Goal: Transaction & Acquisition: Purchase product/service

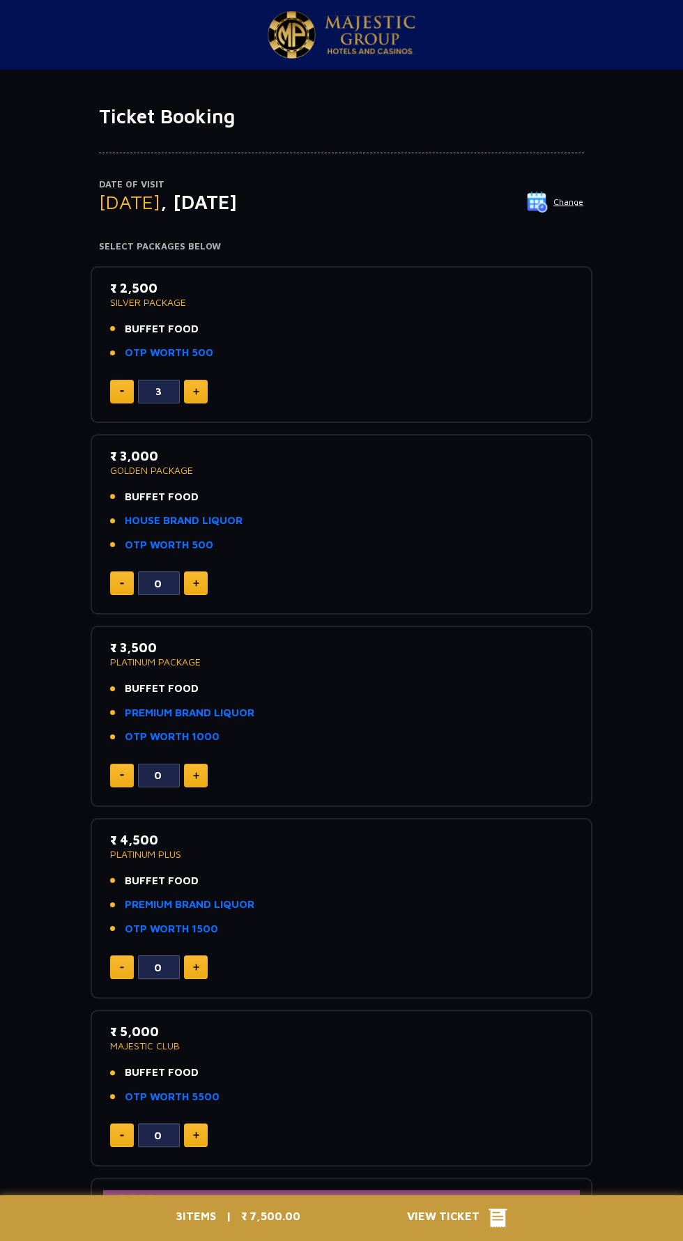
click at [196, 390] on img at bounding box center [196, 391] width 6 height 7
click at [195, 390] on img at bounding box center [196, 391] width 6 height 7
type input "5"
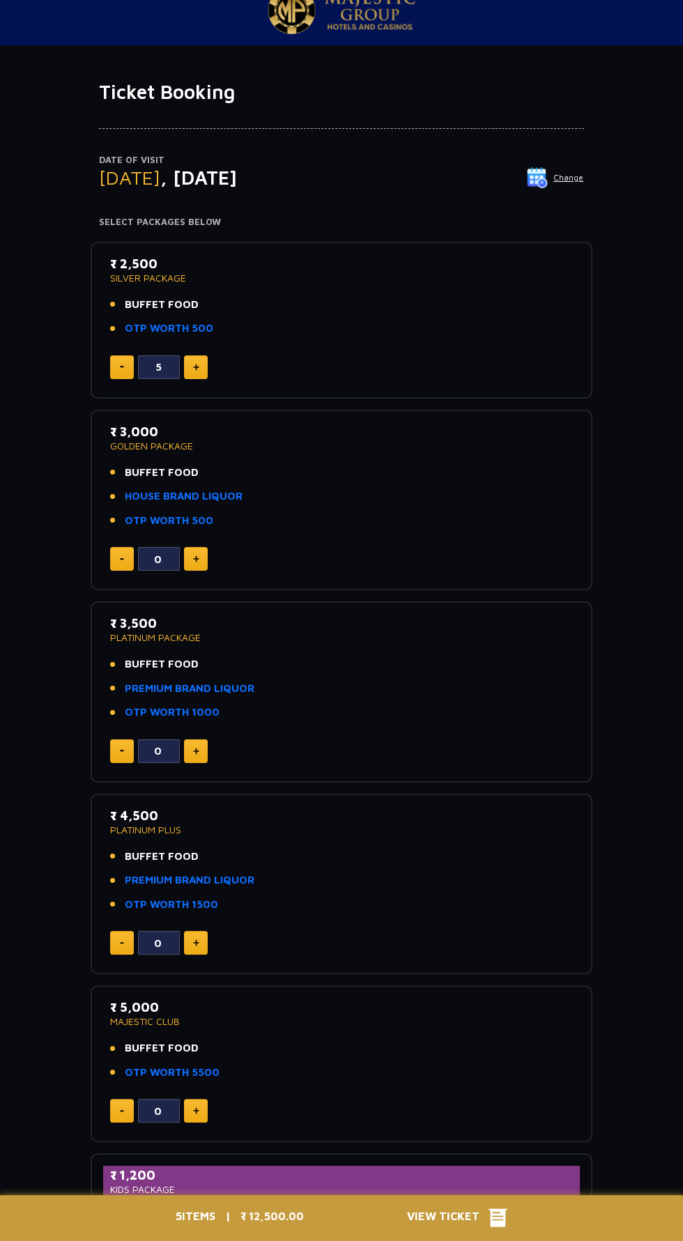
scroll to position [26, 0]
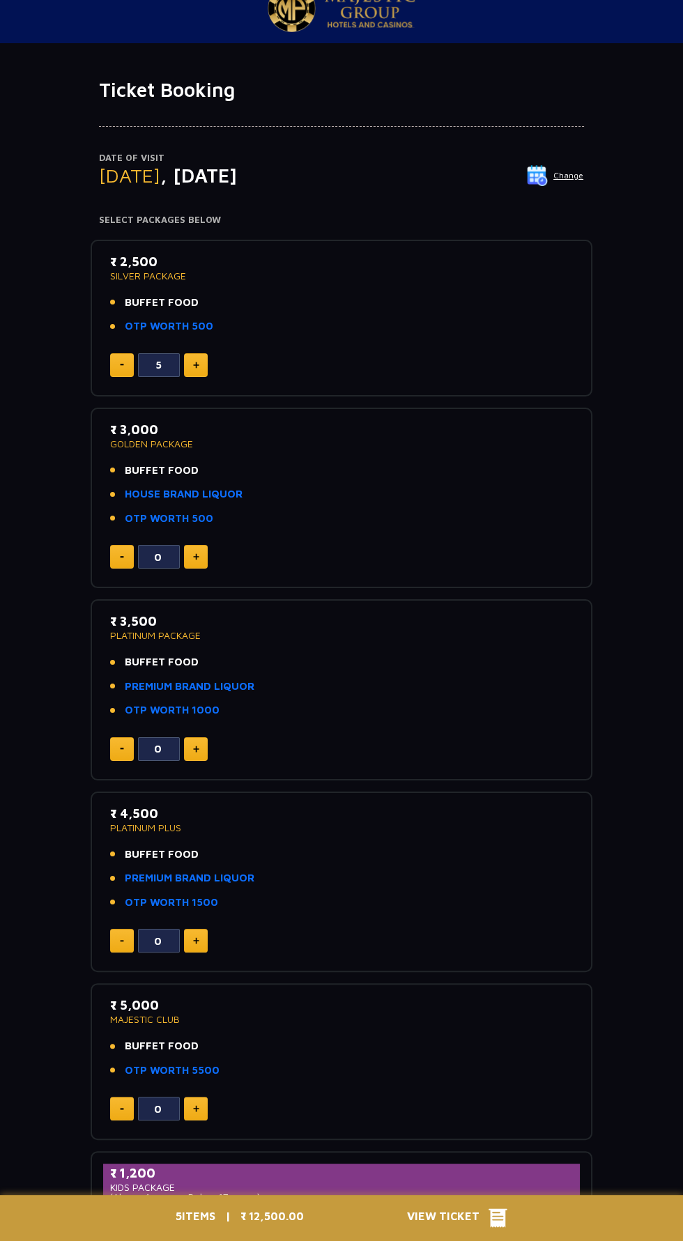
click at [475, 1228] on span "View Ticket" at bounding box center [448, 1218] width 82 height 21
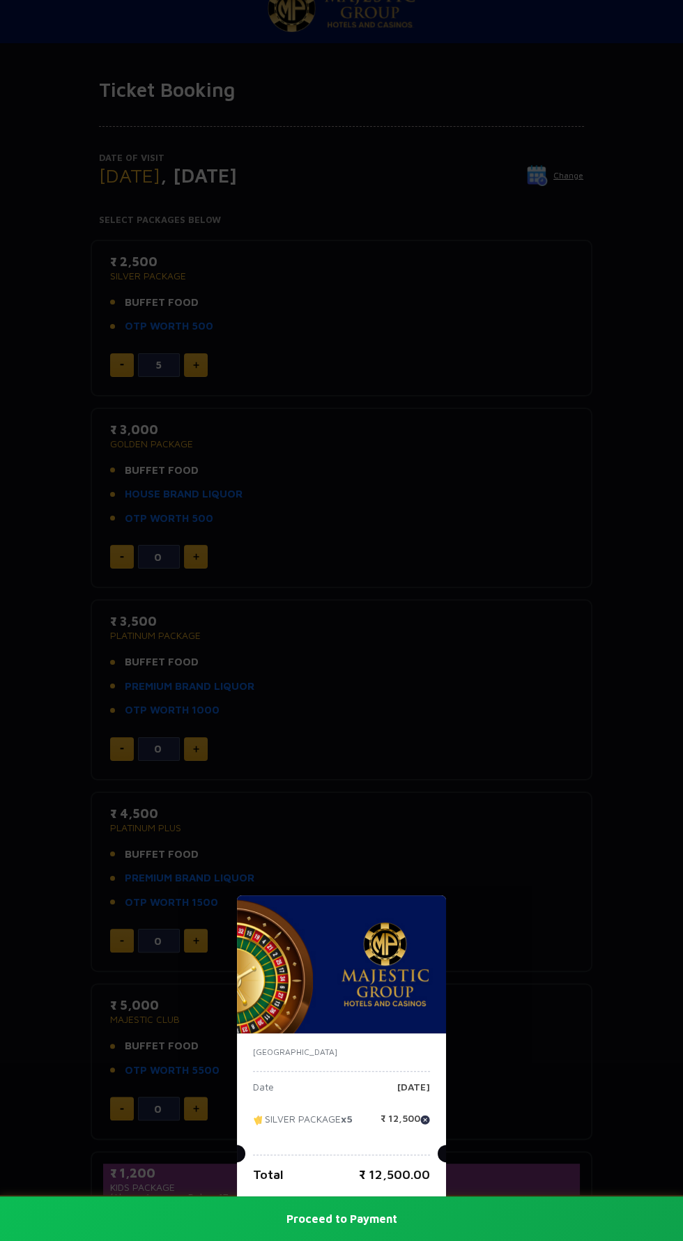
click at [587, 942] on div "[GEOGRAPHIC_DATA] Date [DATE] SILVER PACKAGE x5 ₹ 12,500 Total ₹ 12,500.00 Proc…" at bounding box center [341, 620] width 683 height 1241
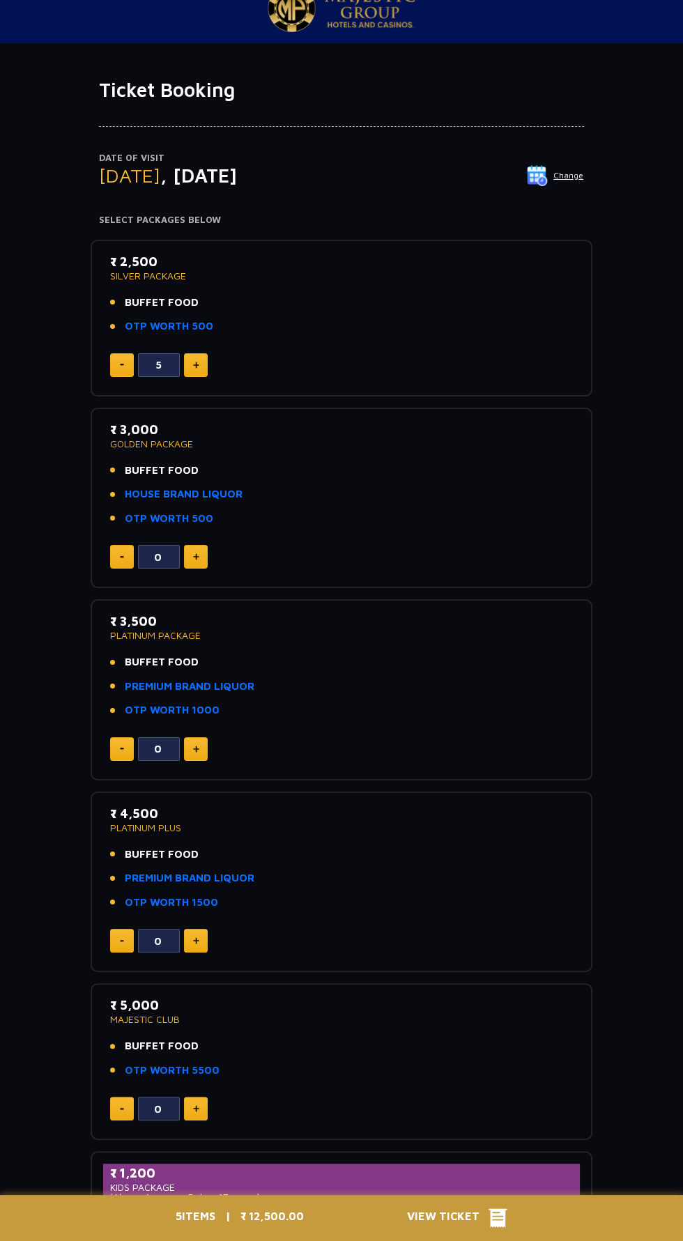
click at [481, 1228] on span "View Ticket" at bounding box center [448, 1218] width 82 height 21
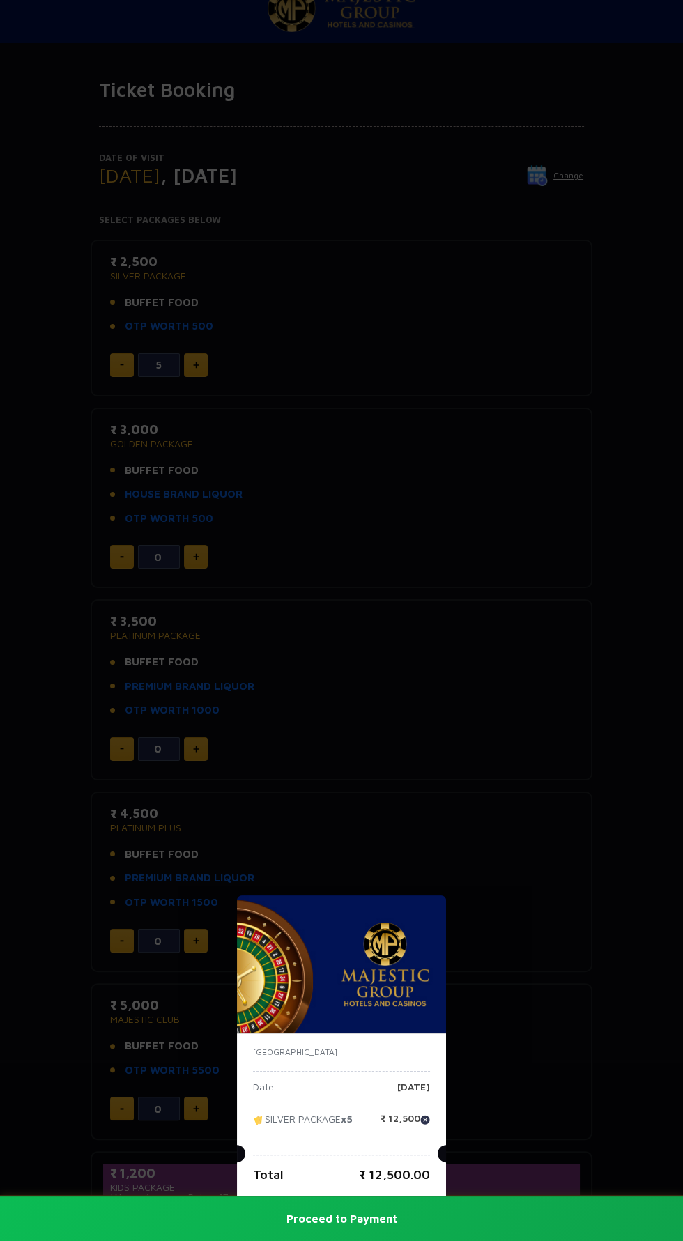
click at [452, 1240] on button "Proceed to Payment" at bounding box center [341, 1218] width 683 height 45
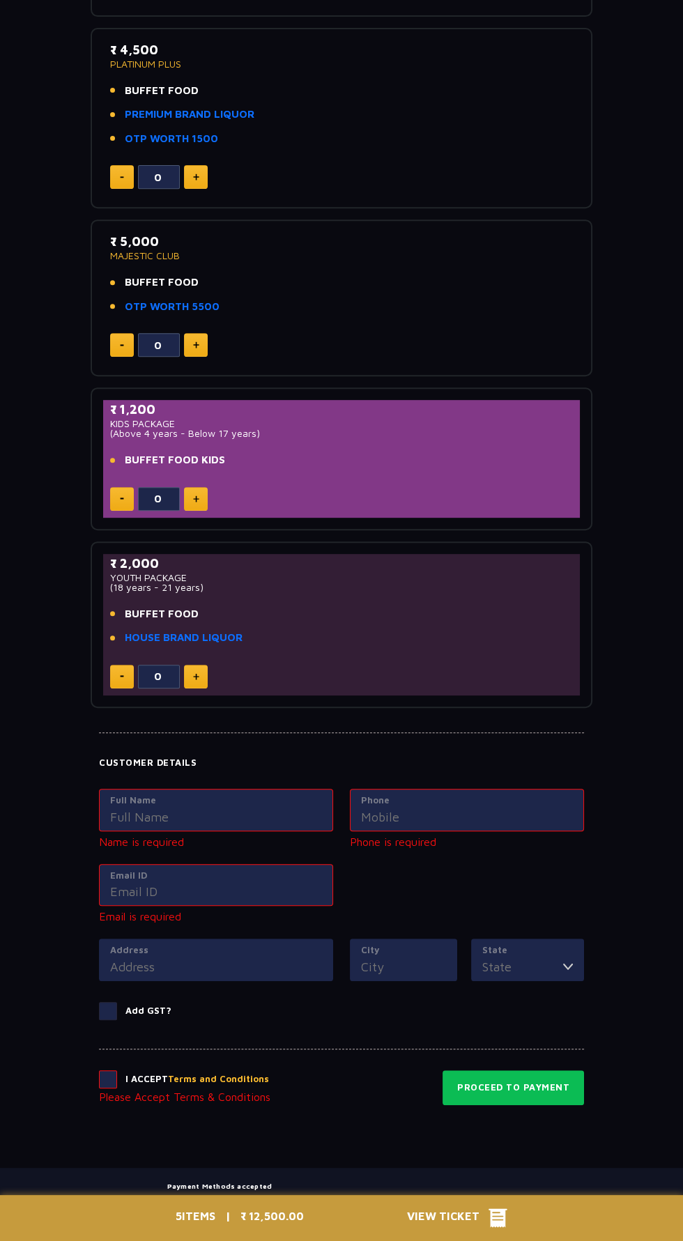
scroll to position [790, 0]
click at [194, 815] on input "Full Name" at bounding box center [216, 817] width 212 height 19
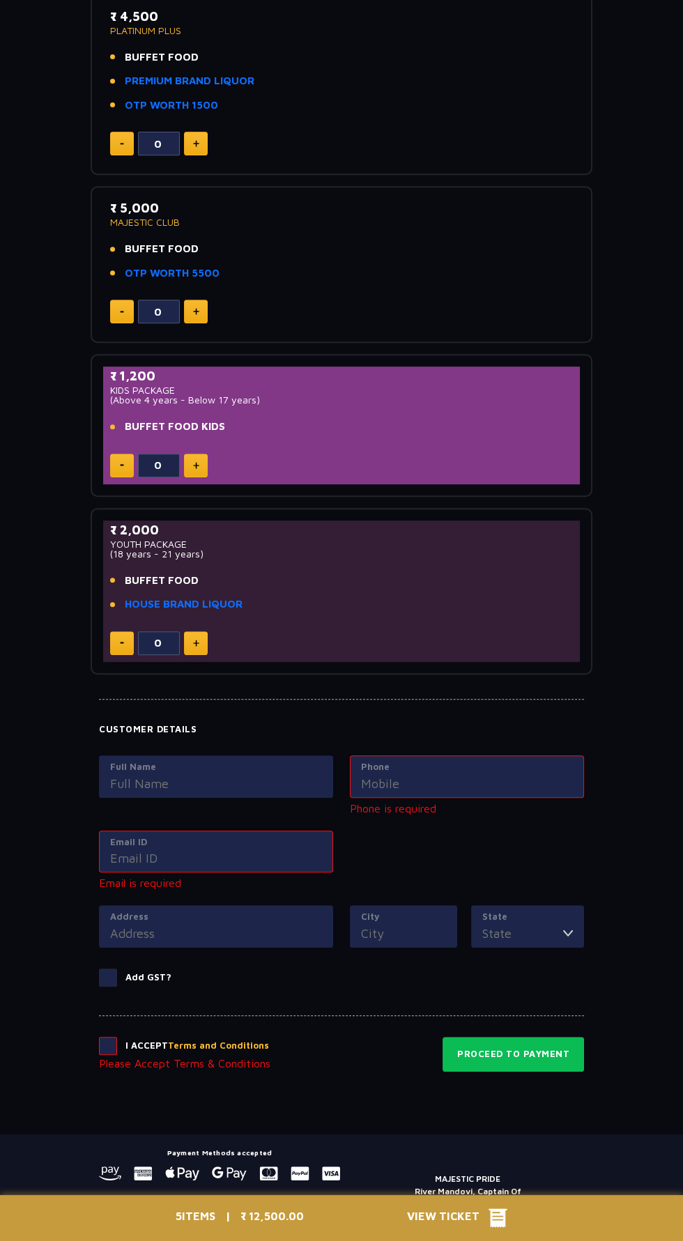
scroll to position [836, 0]
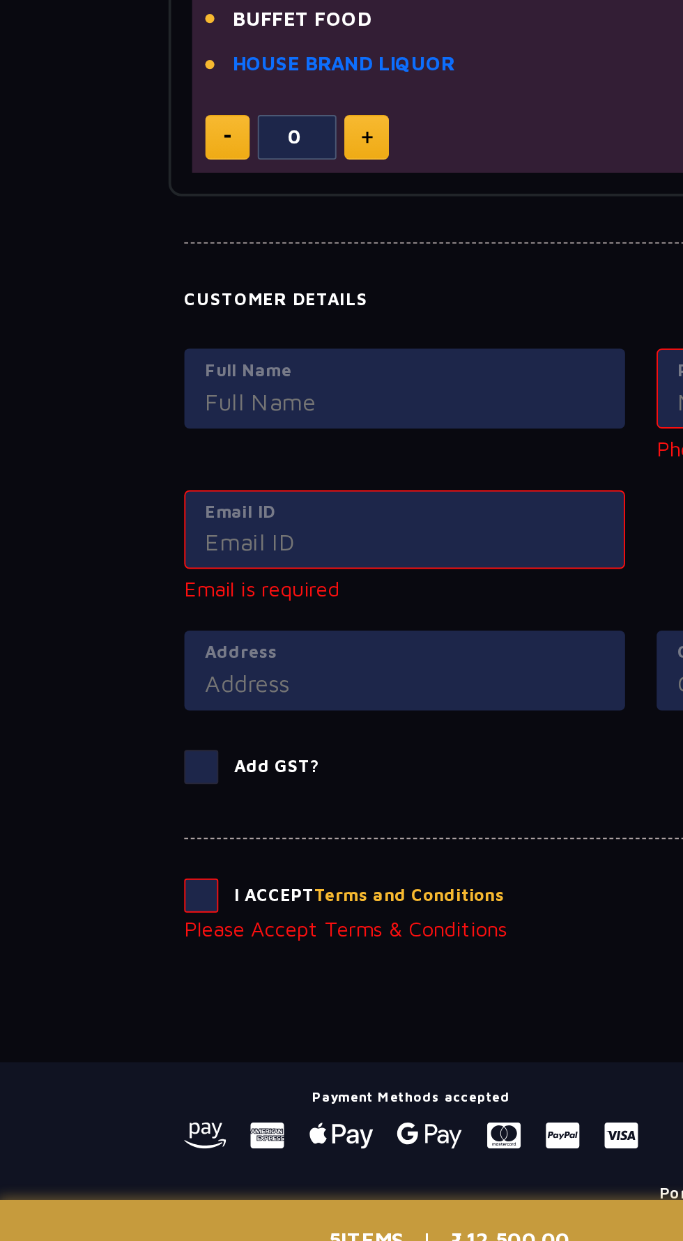
click at [228, 769] on input "Full Name" at bounding box center [216, 771] width 212 height 19
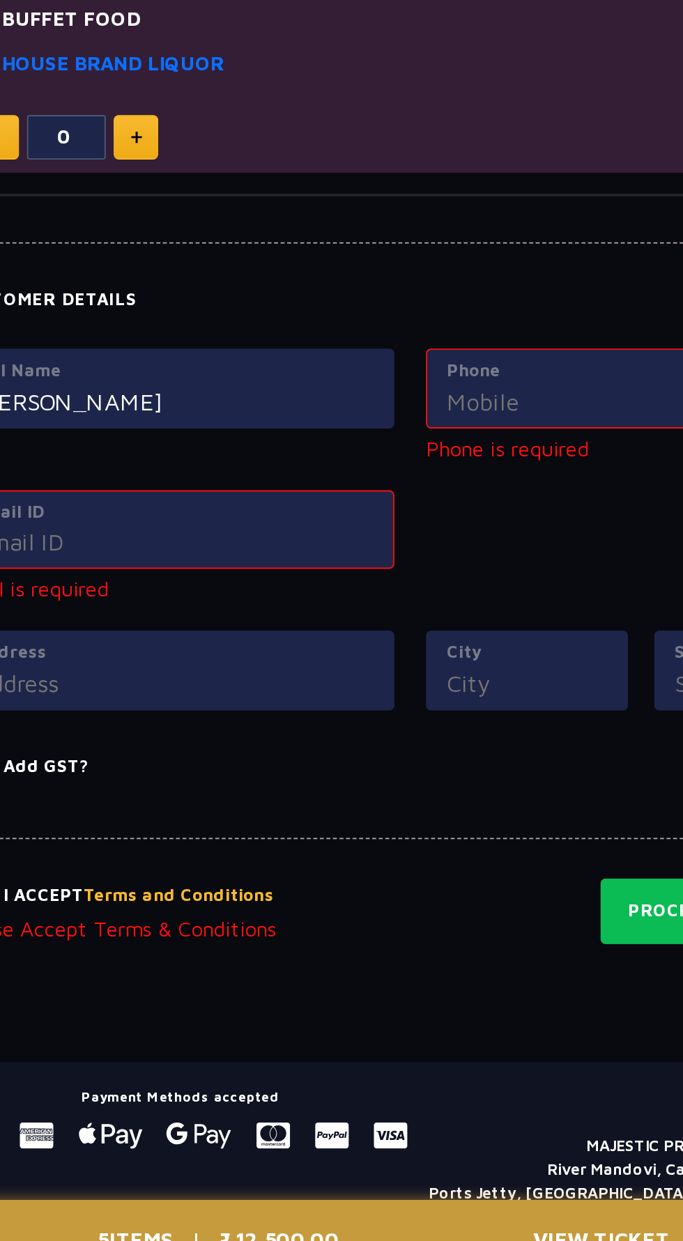
type input "YAKSH PATEL"
click at [438, 770] on input "Phone" at bounding box center [467, 771] width 212 height 19
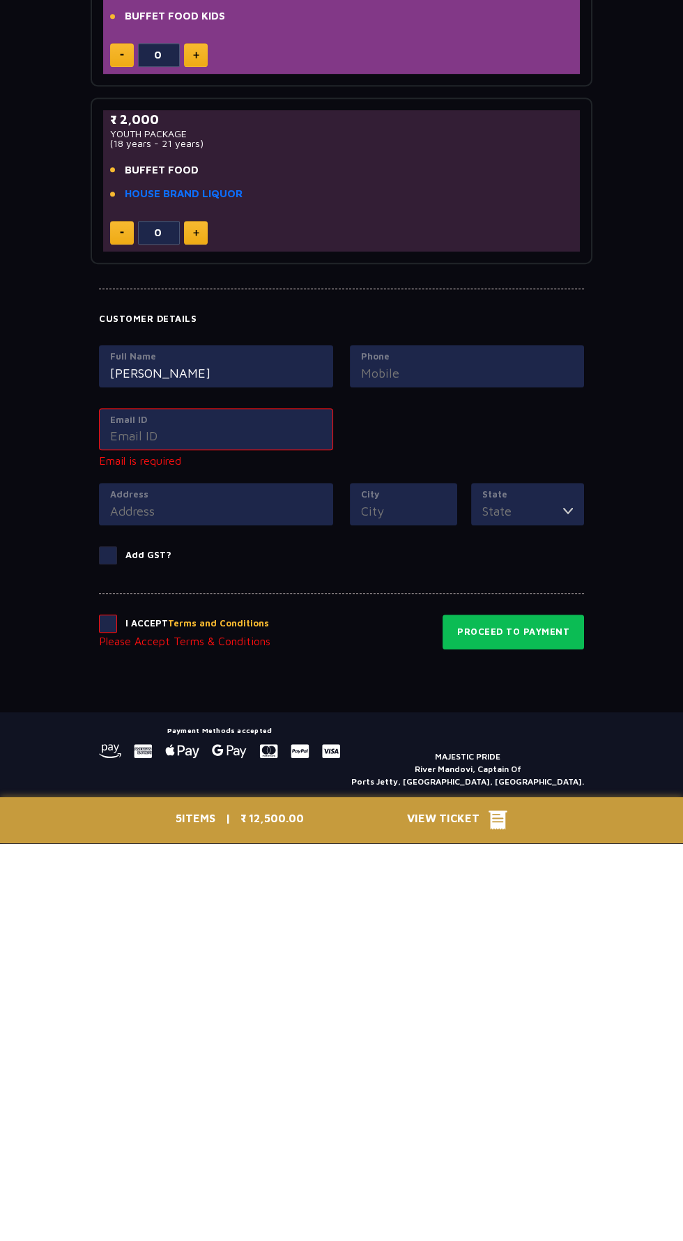
type input "J"
type input "8488977733"
click at [245, 812] on label "Email ID" at bounding box center [216, 818] width 212 height 14
click at [245, 824] on input "Email ID" at bounding box center [216, 833] width 212 height 19
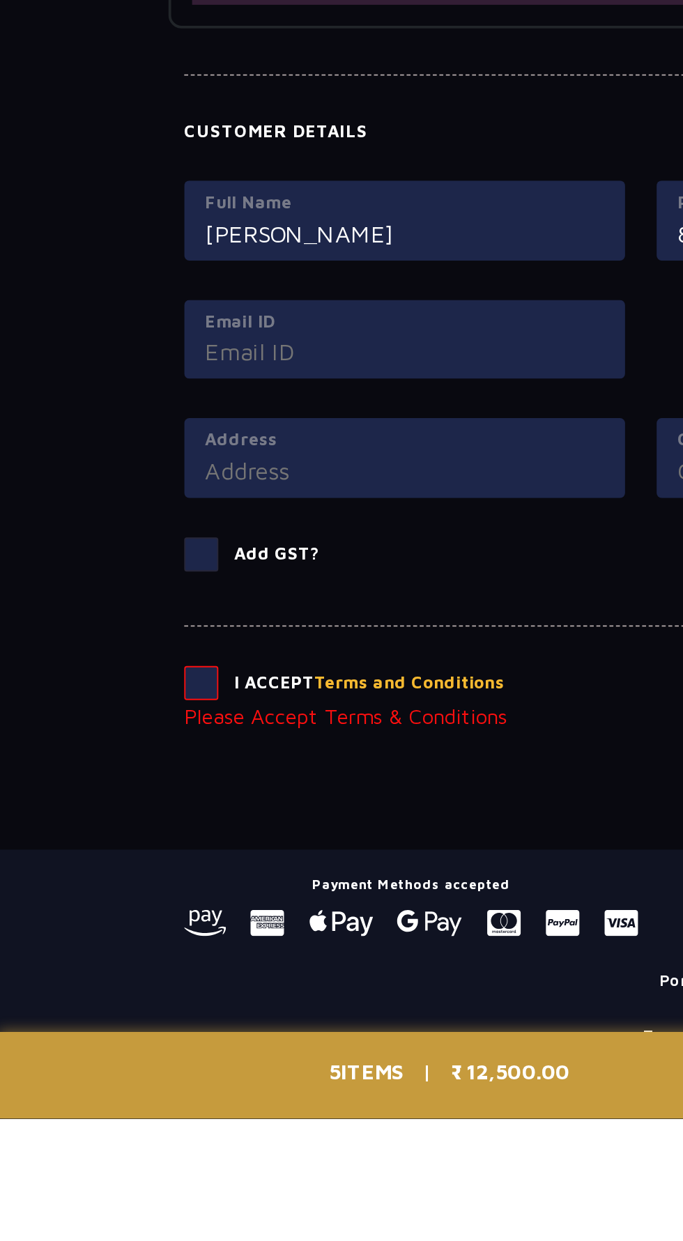
click at [264, 879] on div "Address" at bounding box center [216, 890] width 234 height 43
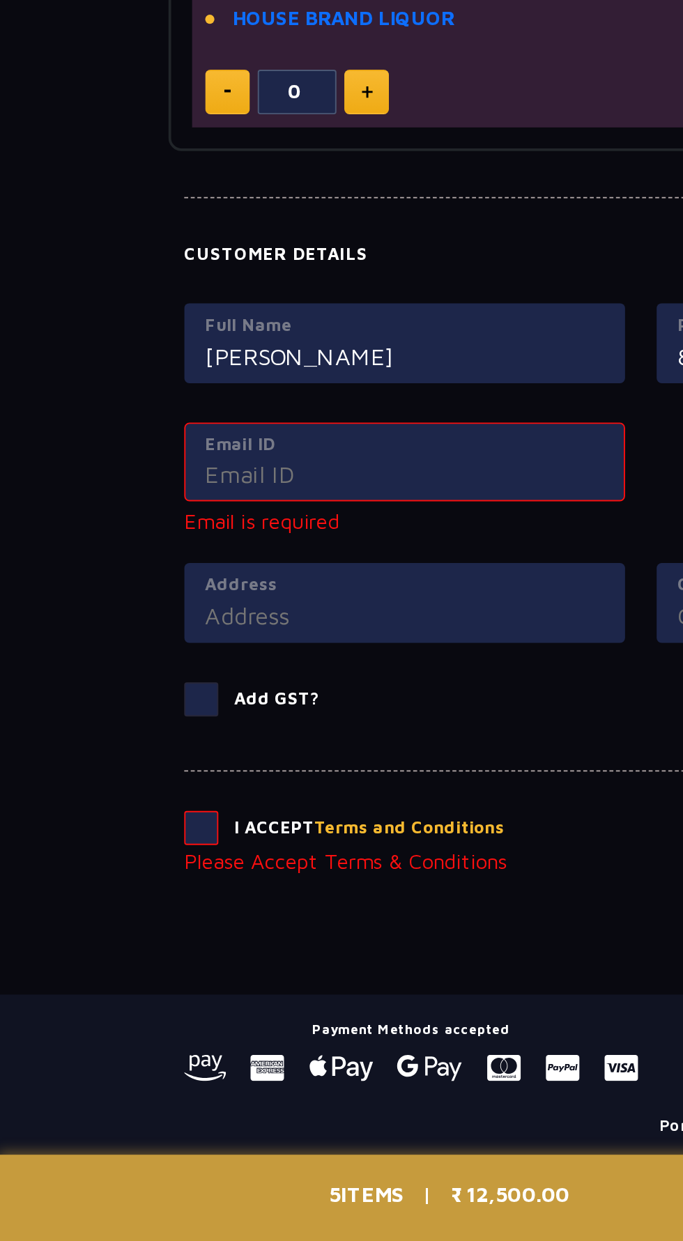
click at [233, 894] on label "Address" at bounding box center [216, 893] width 212 height 14
click at [233, 900] on input "Address" at bounding box center [216, 909] width 212 height 19
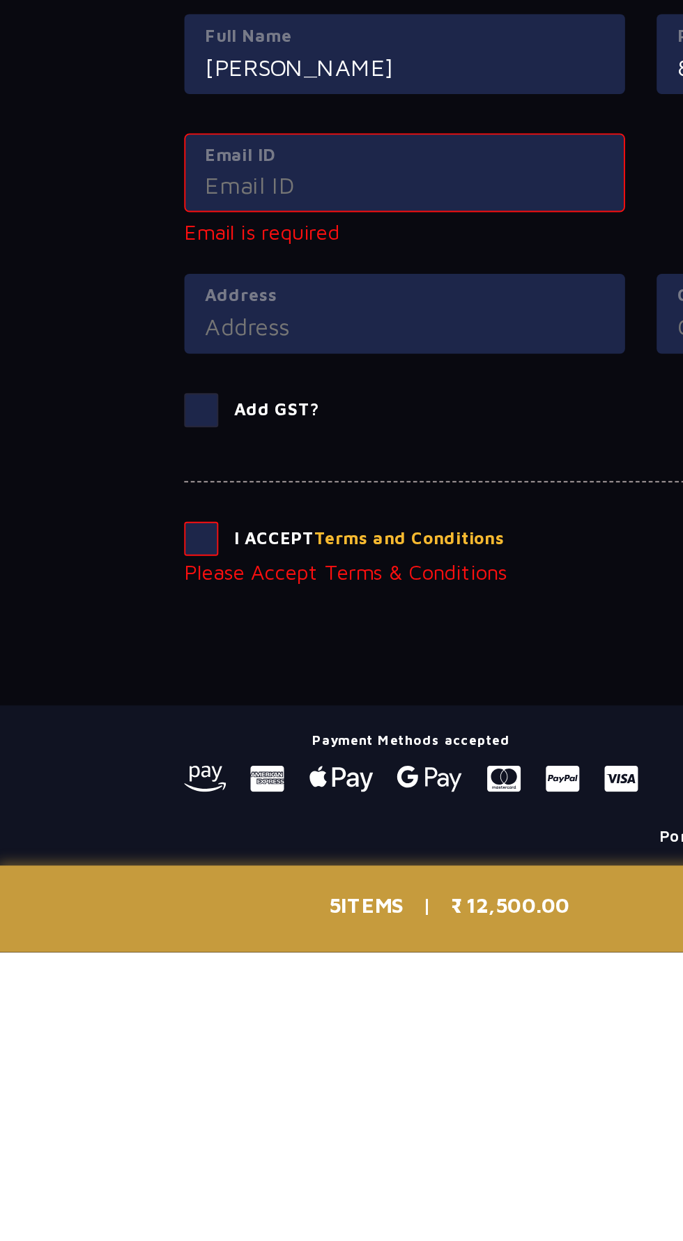
scroll to position [835, 0]
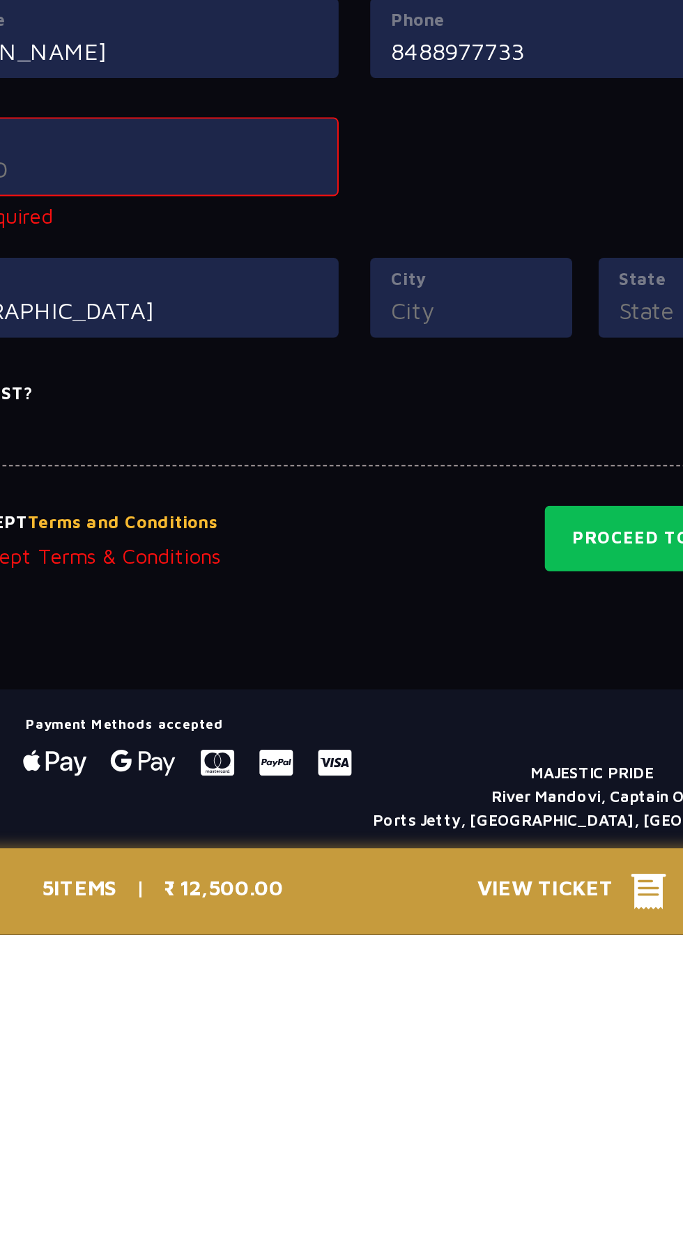
click at [410, 904] on input "City" at bounding box center [403, 909] width 85 height 19
click at [295, 900] on input "Ahmedabad" at bounding box center [216, 909] width 212 height 19
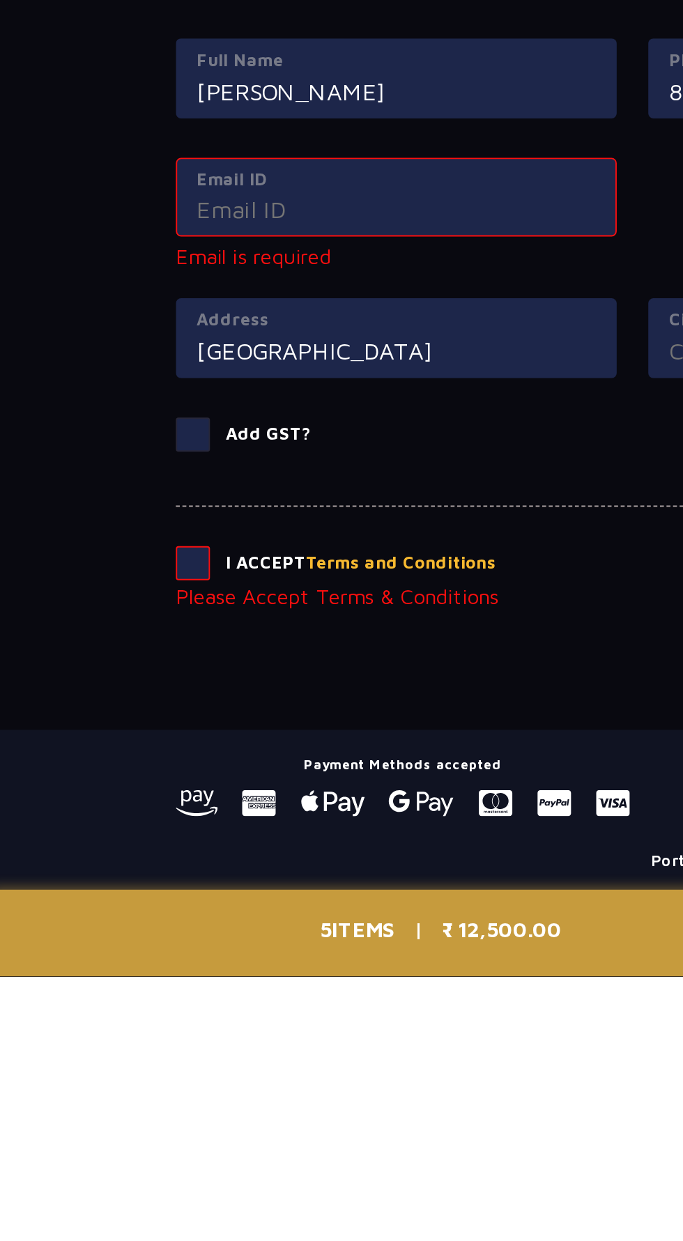
scroll to position [836, 0]
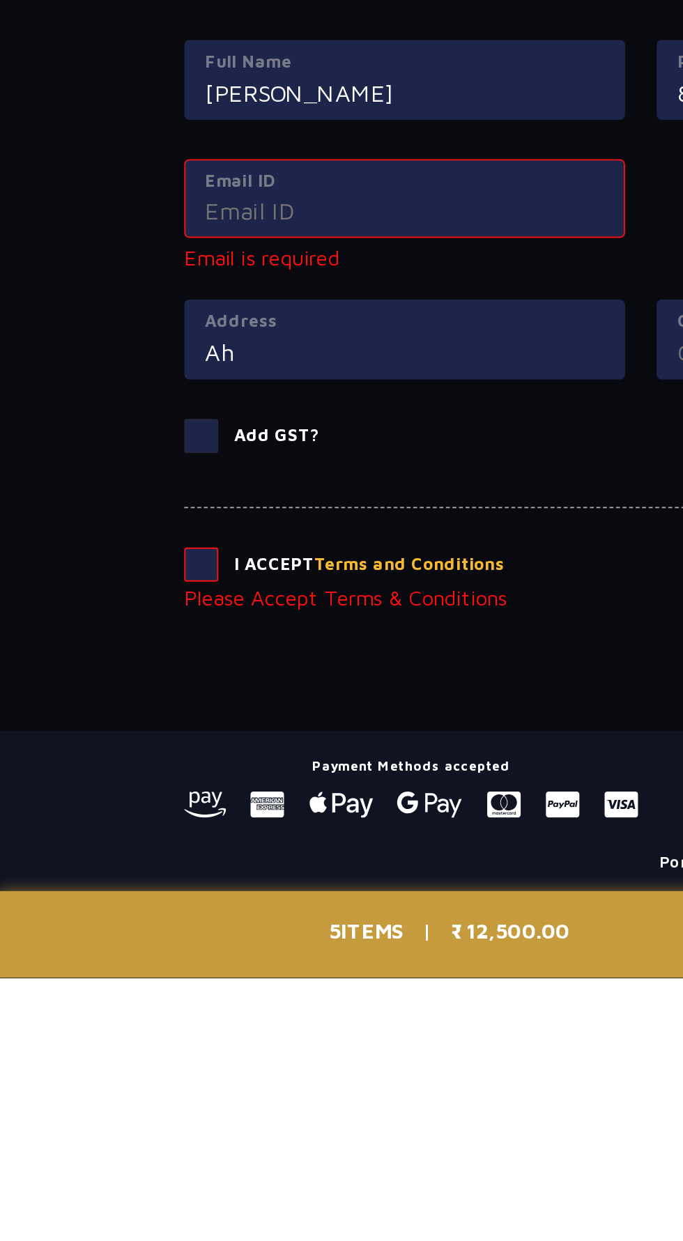
type input "A"
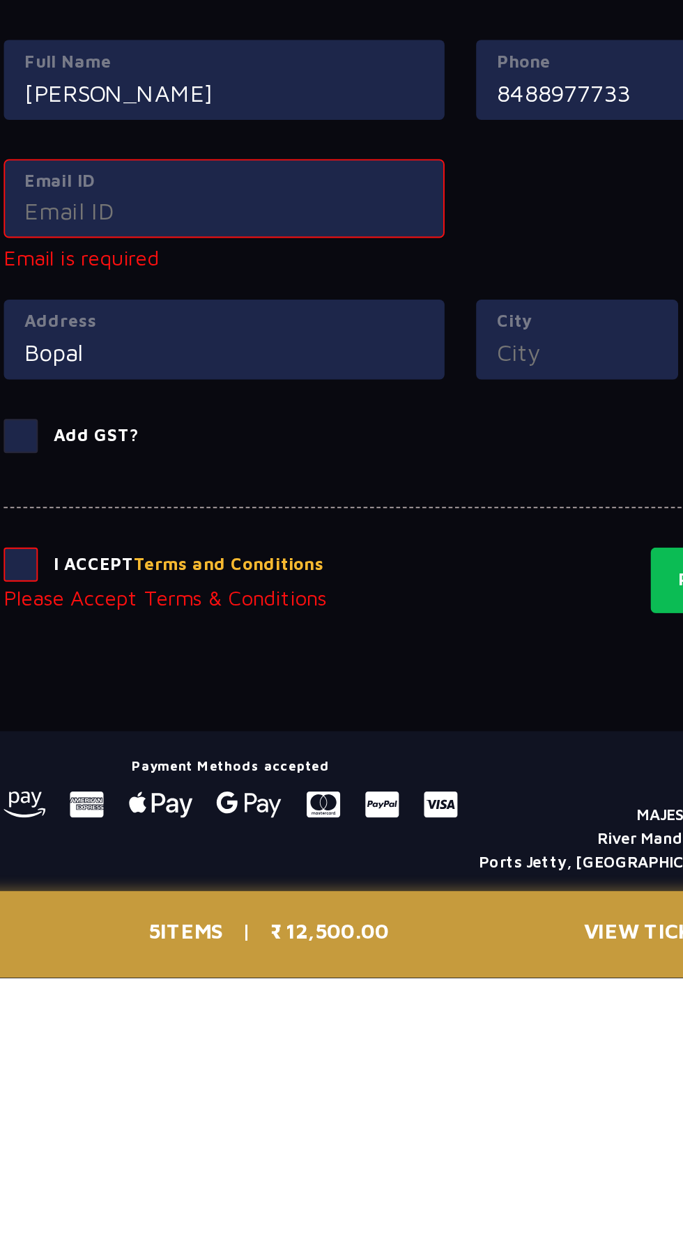
type input "Bopal"
click at [400, 904] on input "City" at bounding box center [403, 909] width 85 height 19
click at [439, 902] on input "City" at bounding box center [403, 909] width 85 height 19
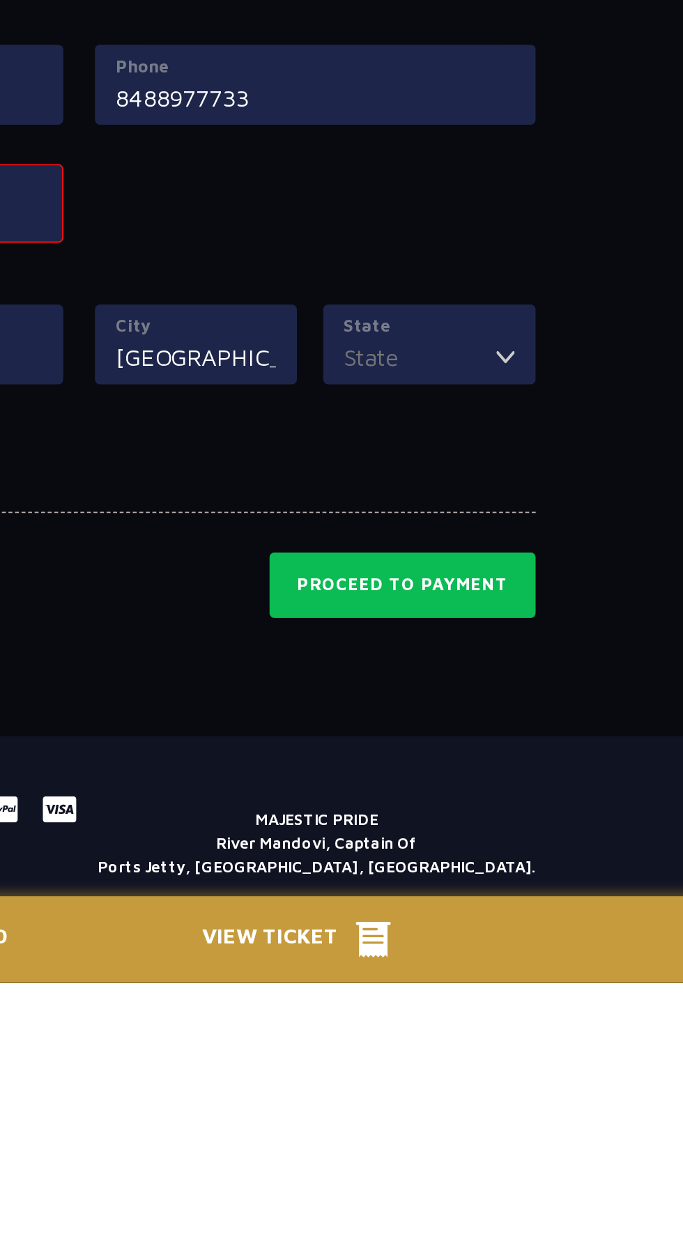
type input "Ahmedabad"
click at [541, 911] on input "State" at bounding box center [522, 909] width 81 height 19
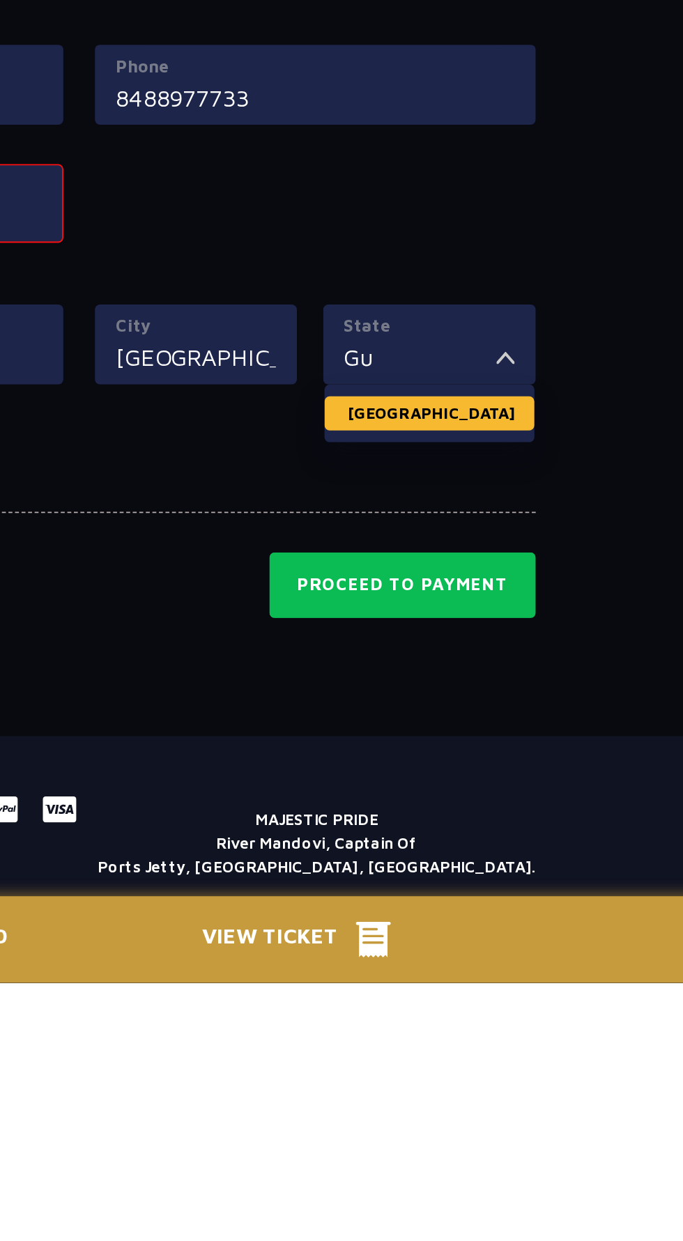
click at [520, 941] on li "[GEOGRAPHIC_DATA]" at bounding box center [527, 939] width 111 height 18
type input "[GEOGRAPHIC_DATA]"
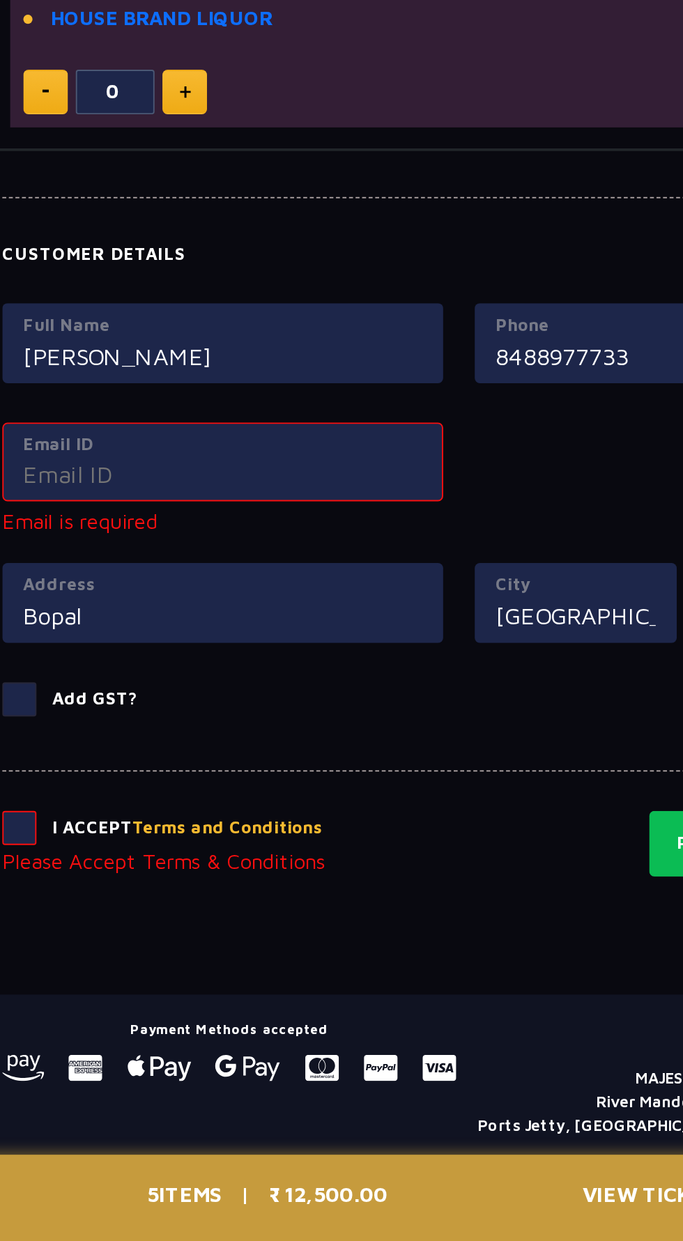
click at [244, 824] on input "Email ID" at bounding box center [216, 833] width 212 height 19
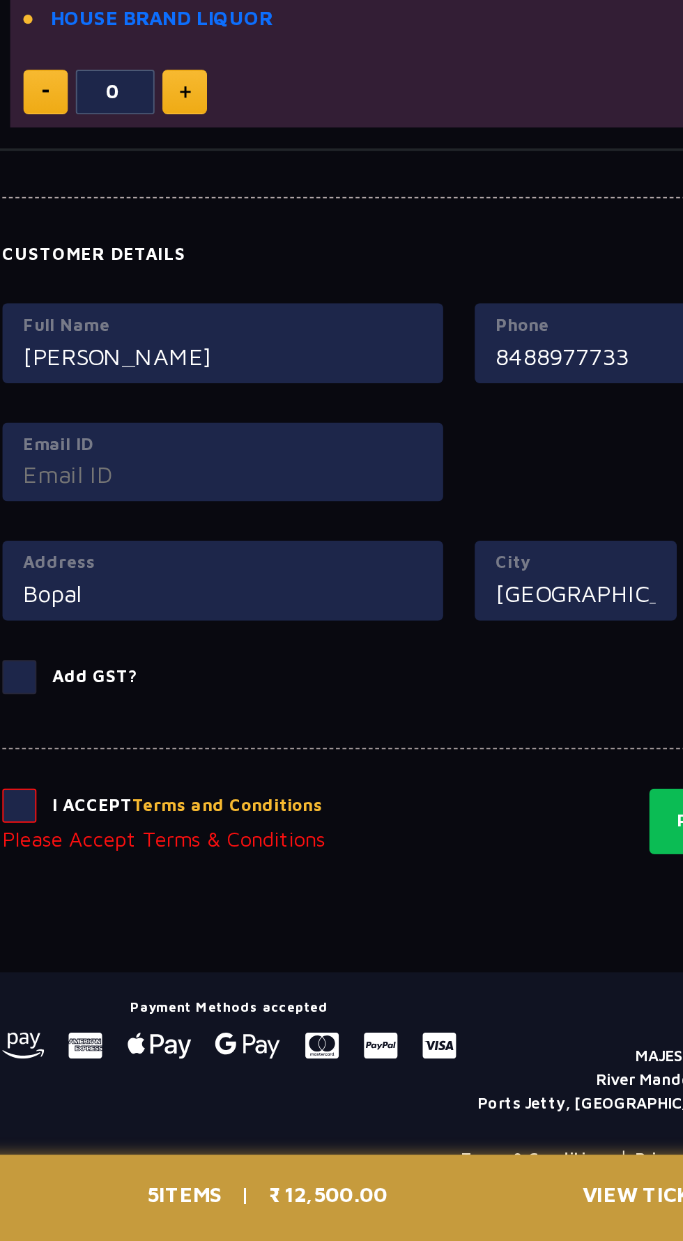
scroll to position [835, 0]
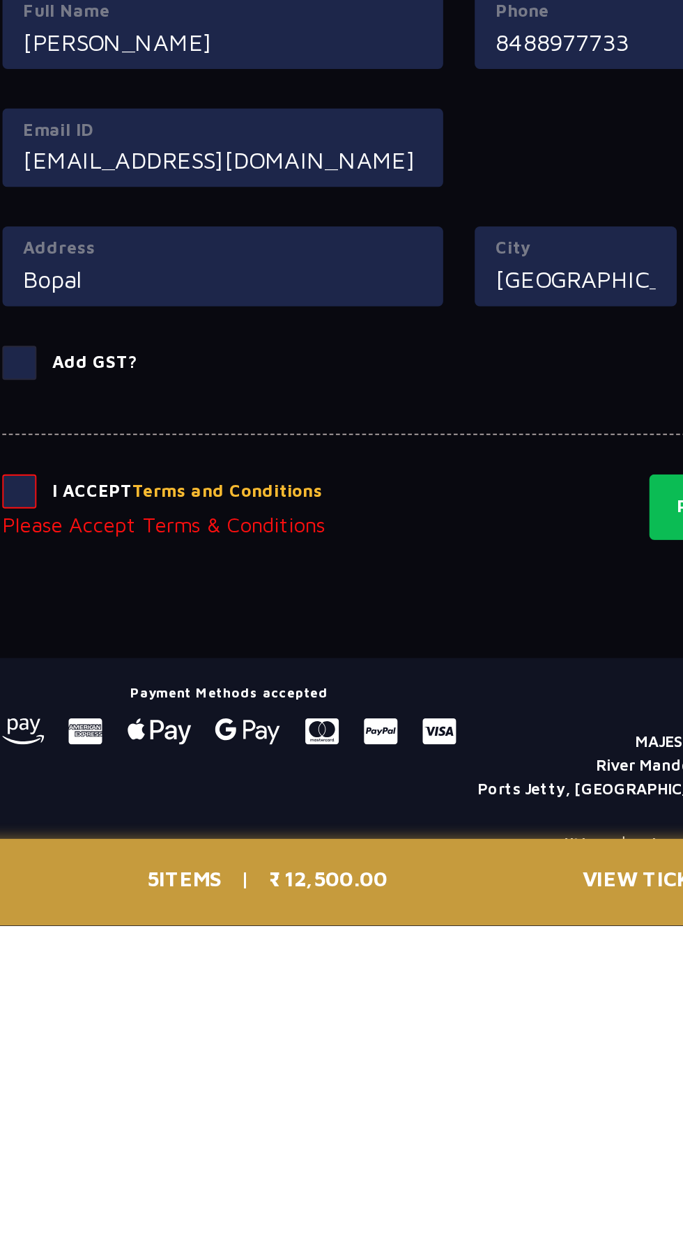
type input "yaksh653@gmail.com"
click at [107, 1004] on span at bounding box center [108, 1010] width 18 height 18
click at [0, 0] on input "checkbox" at bounding box center [0, 0] width 0 height 0
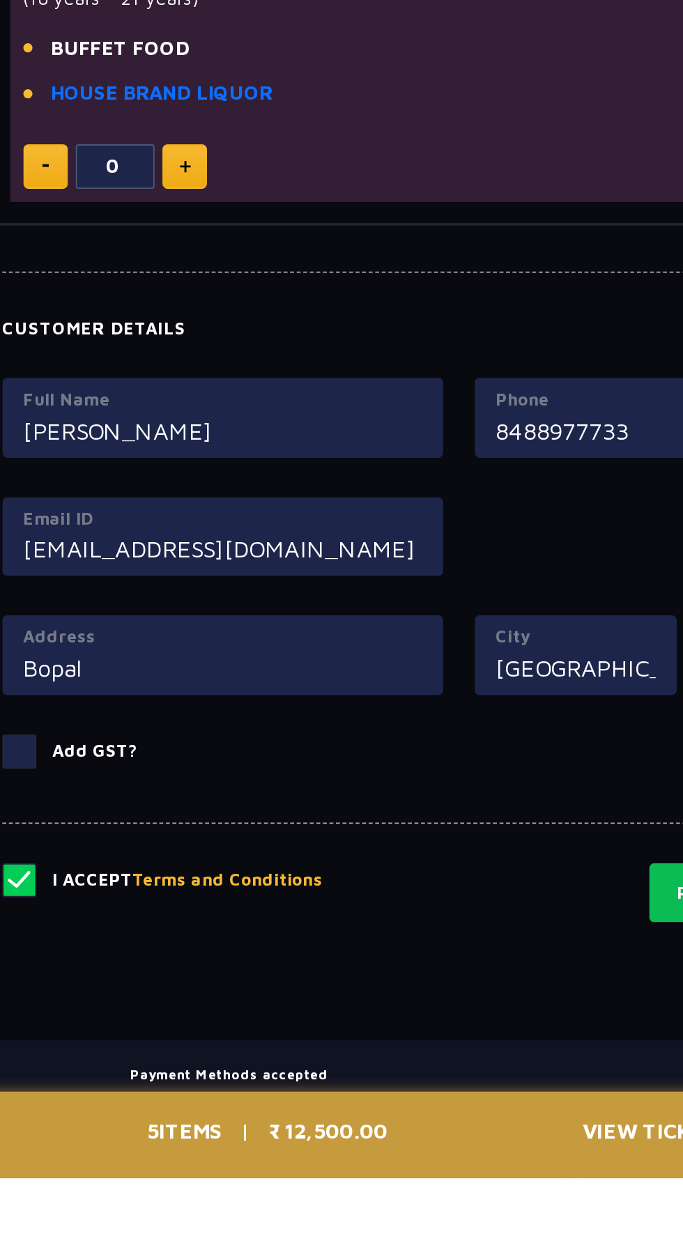
scroll to position [763, 0]
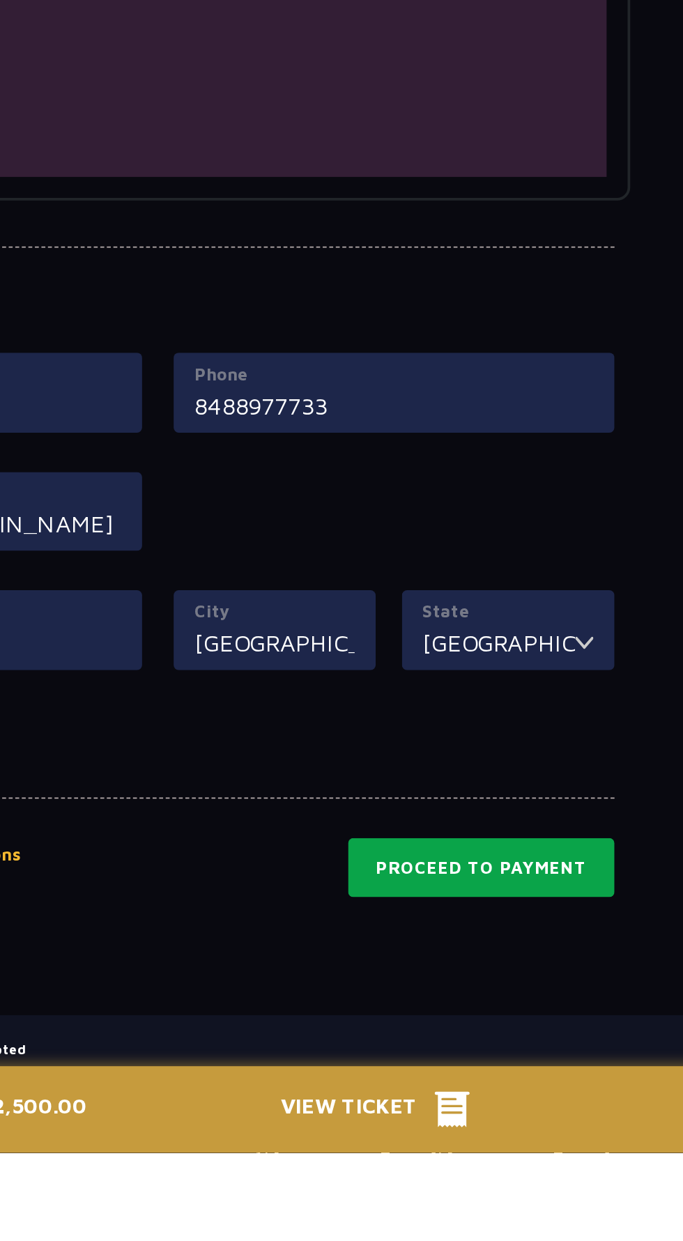
click at [540, 1084] on button "Proceed to Payment" at bounding box center [512, 1090] width 141 height 32
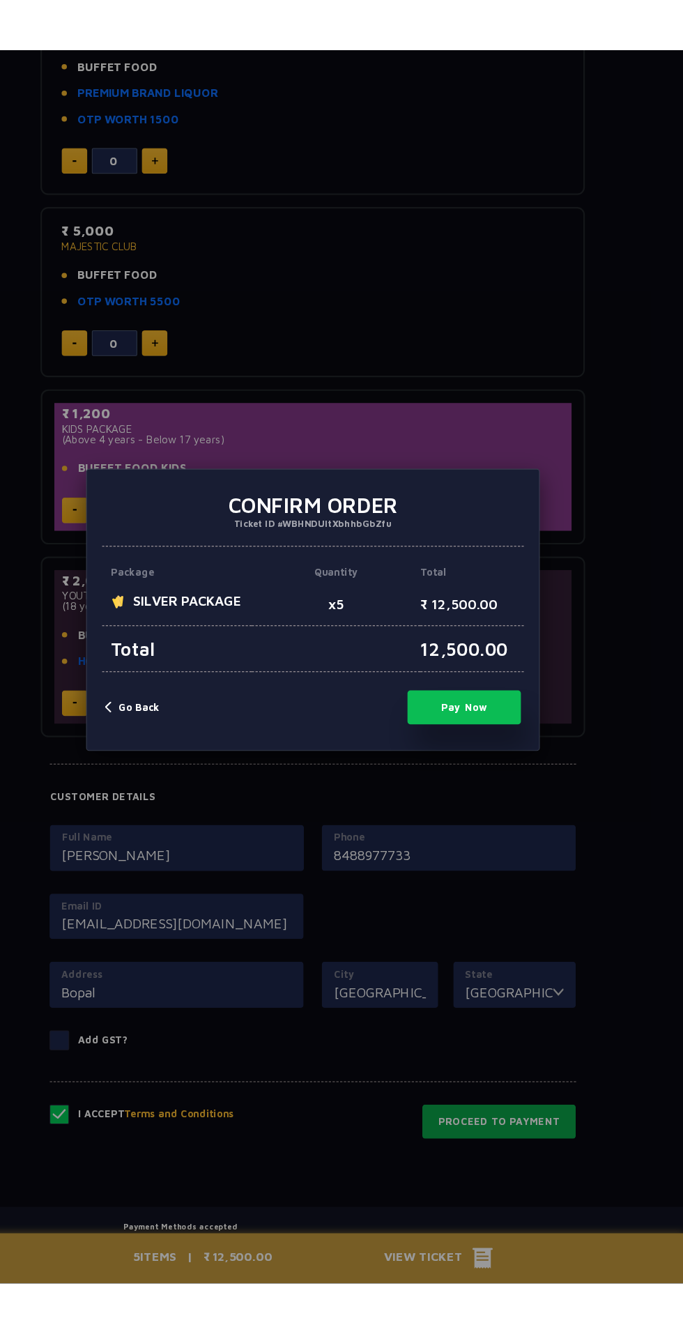
scroll to position [760, 0]
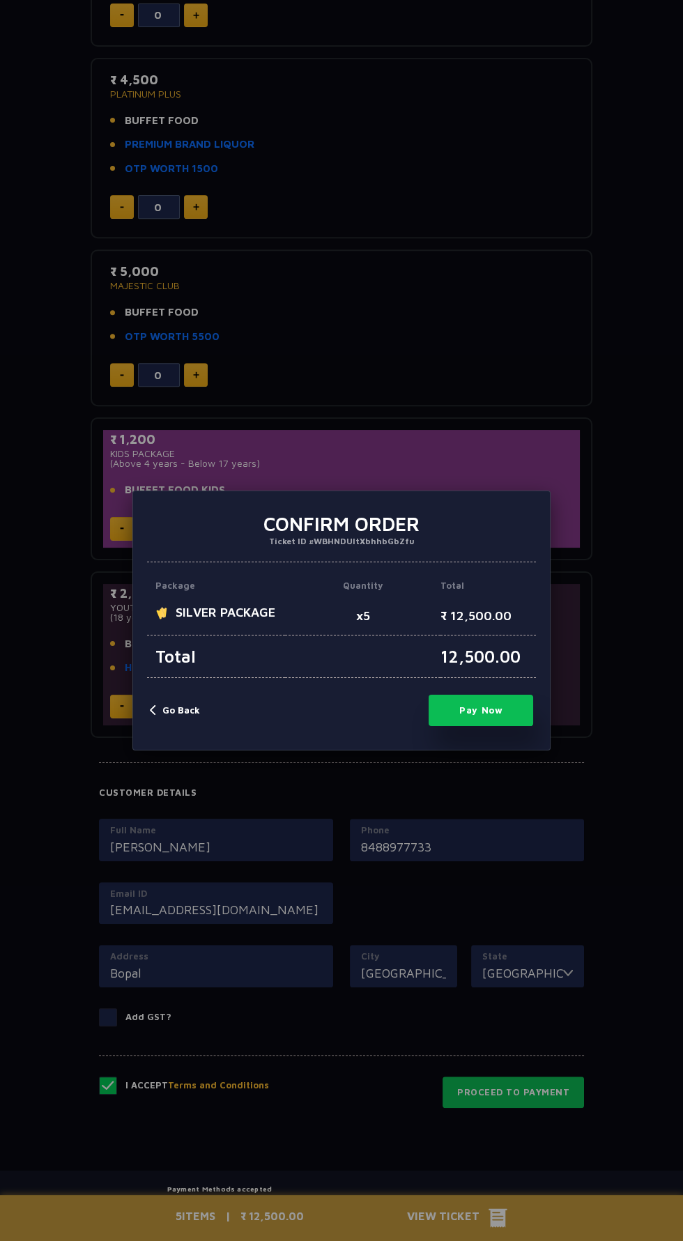
click at [485, 726] on button "Pay Now" at bounding box center [481, 710] width 105 height 31
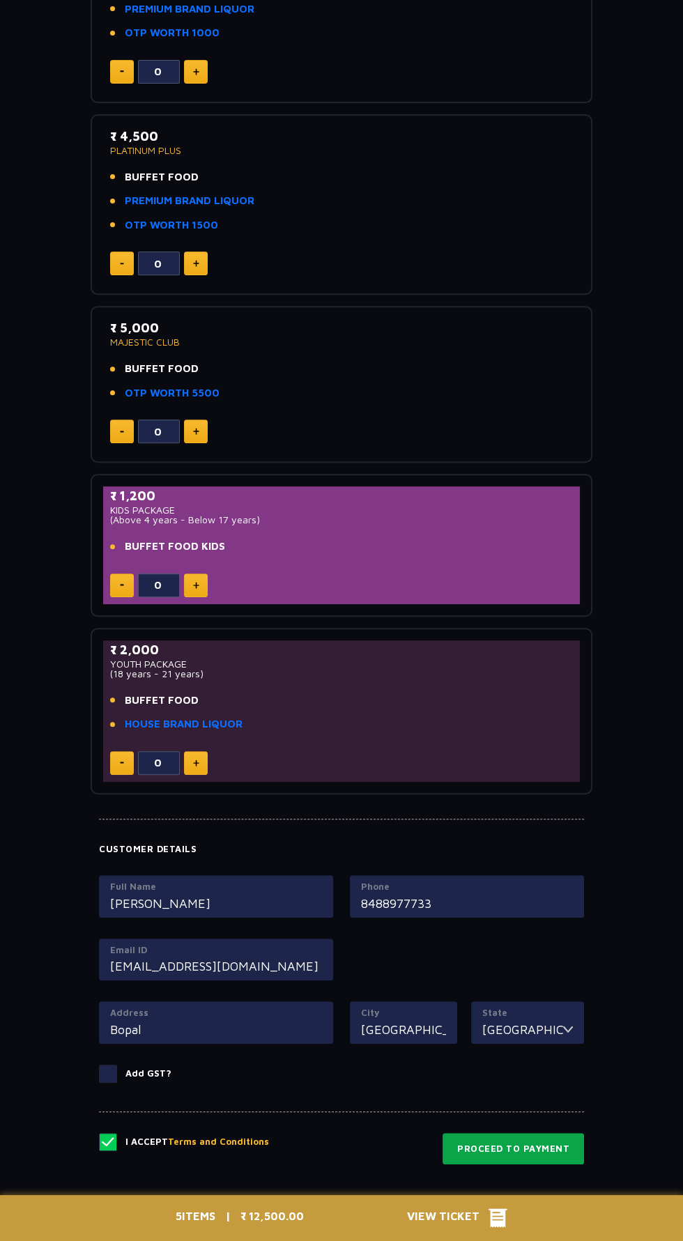
scroll to position [763, 0]
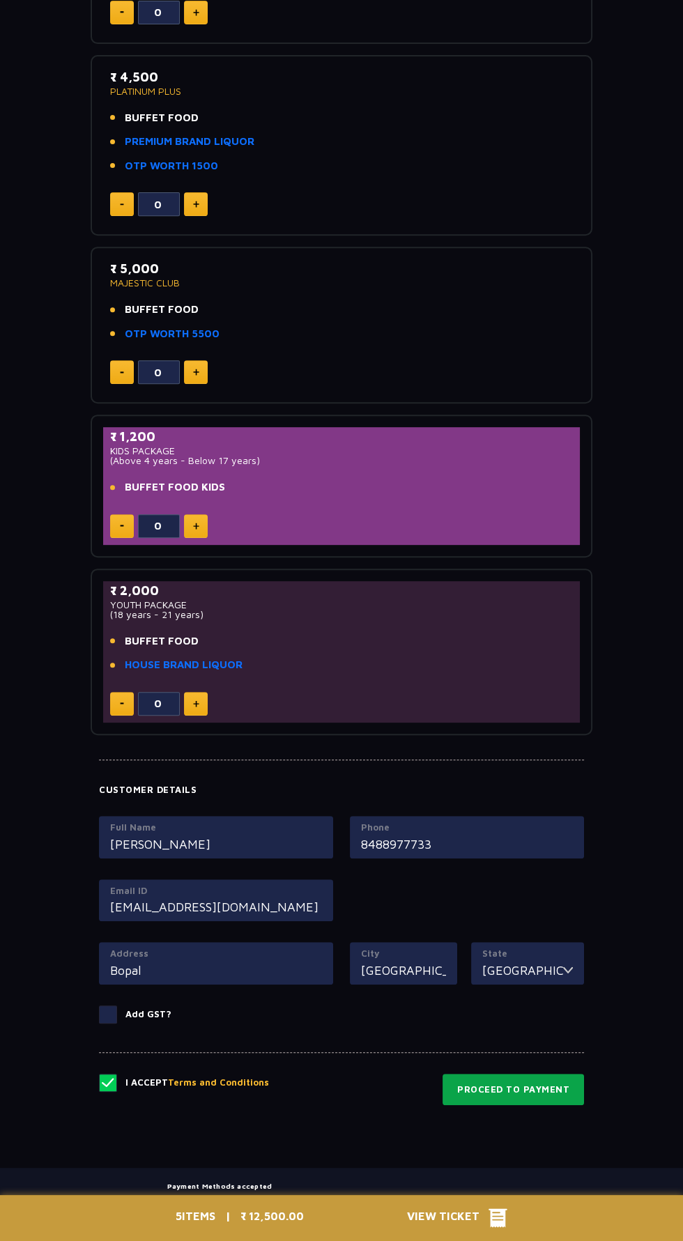
click at [540, 1088] on button "Proceed to Payment" at bounding box center [512, 1090] width 141 height 32
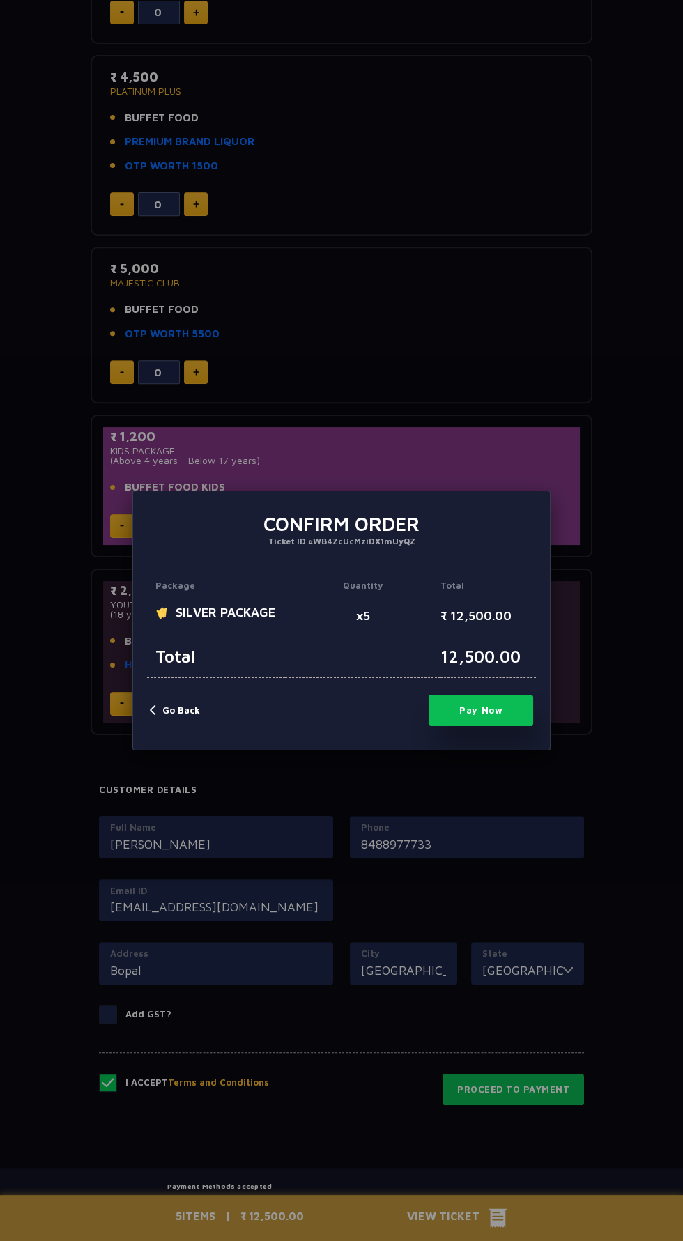
click at [470, 726] on button "Pay Now" at bounding box center [481, 710] width 105 height 31
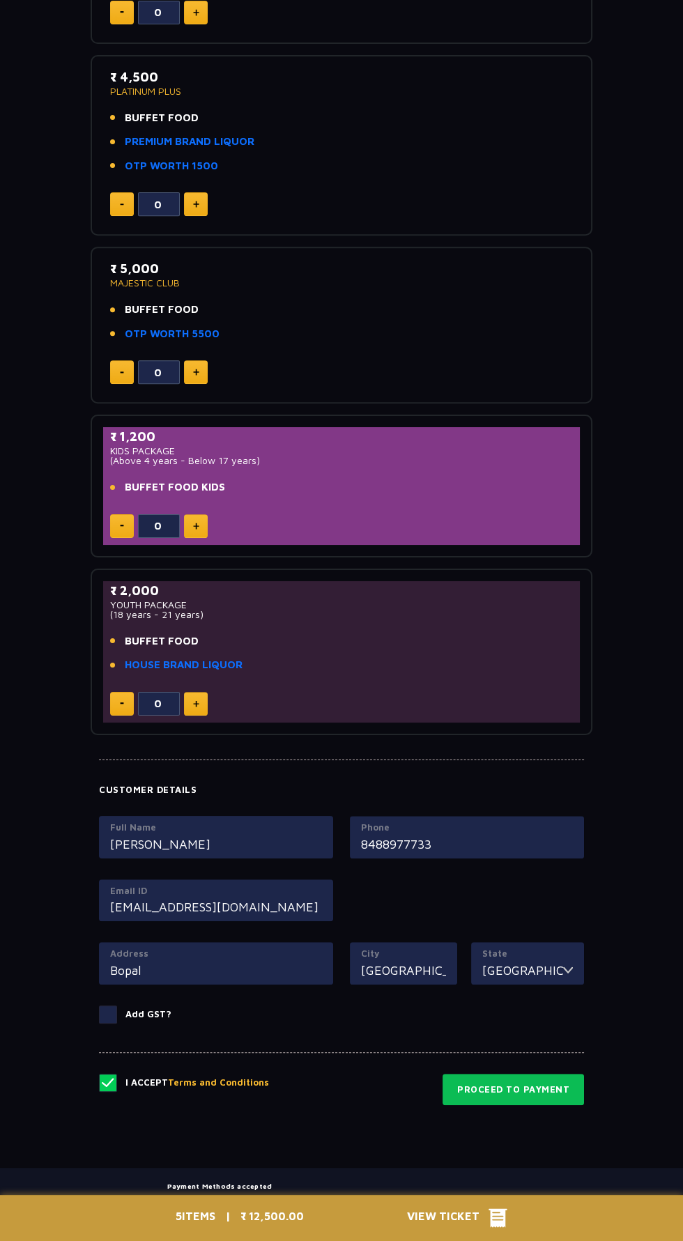
type input "0"
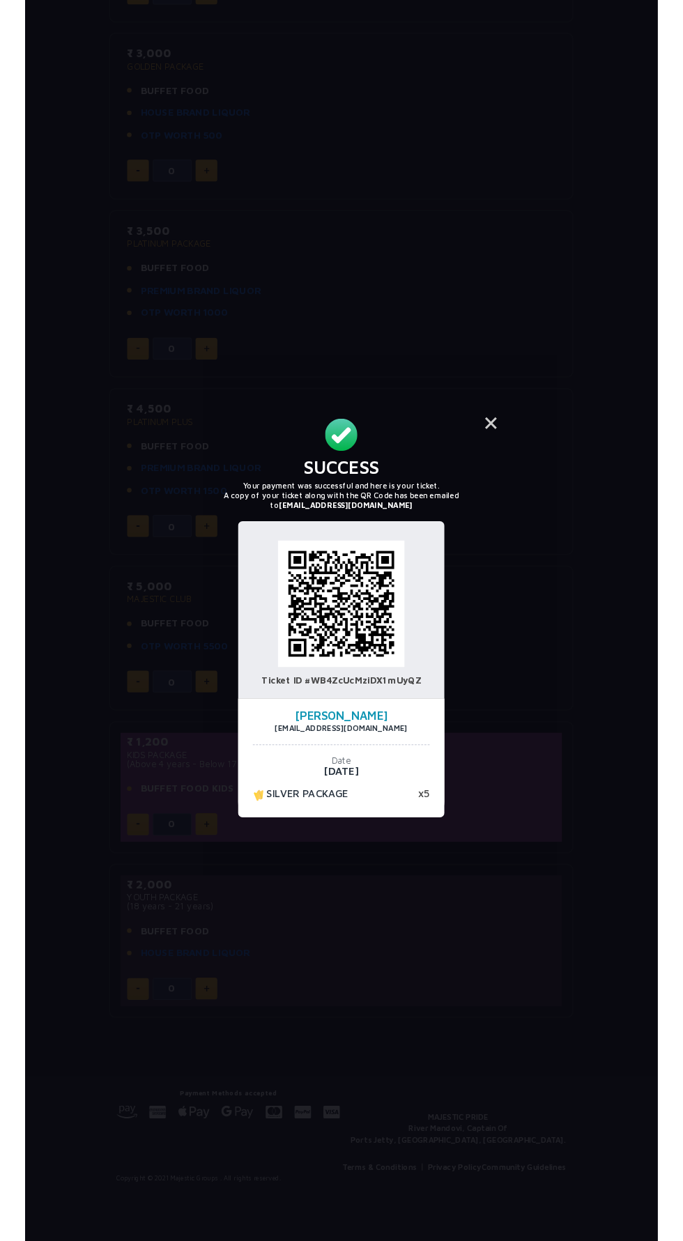
scroll to position [495, 0]
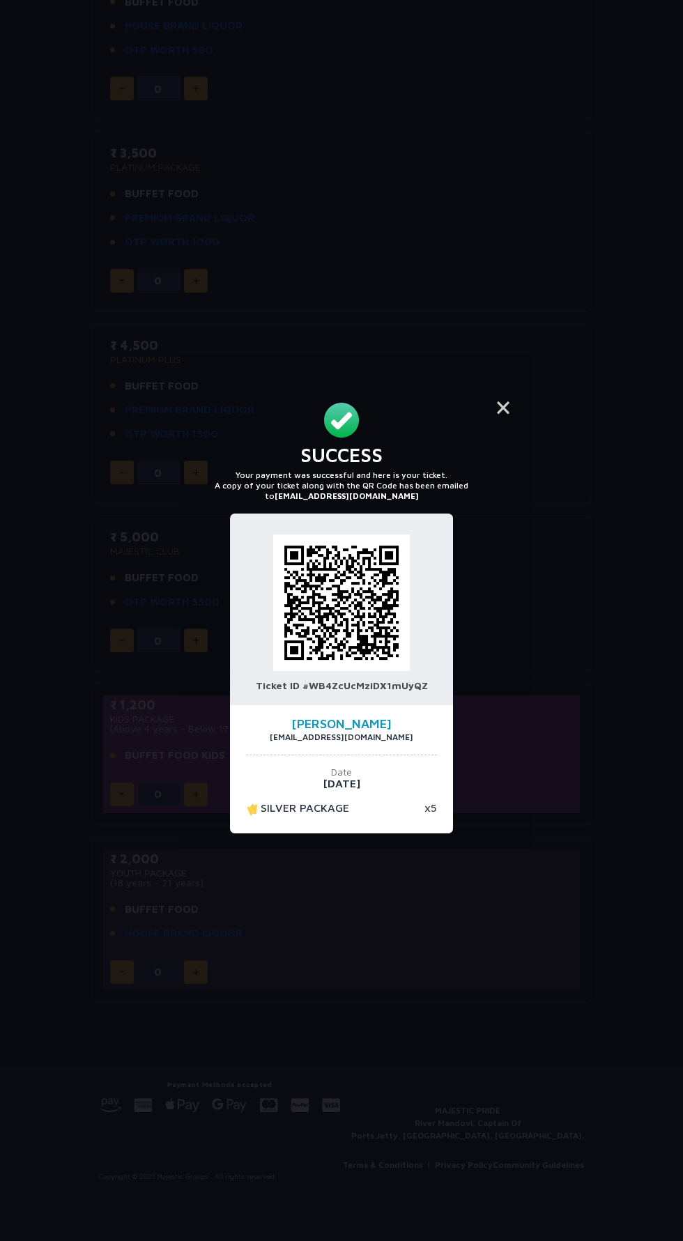
click at [342, 730] on h4 "YAKSH PATEL" at bounding box center [341, 724] width 191 height 13
click at [499, 421] on button "×" at bounding box center [502, 406] width 33 height 33
